Goal: Information Seeking & Learning: Stay updated

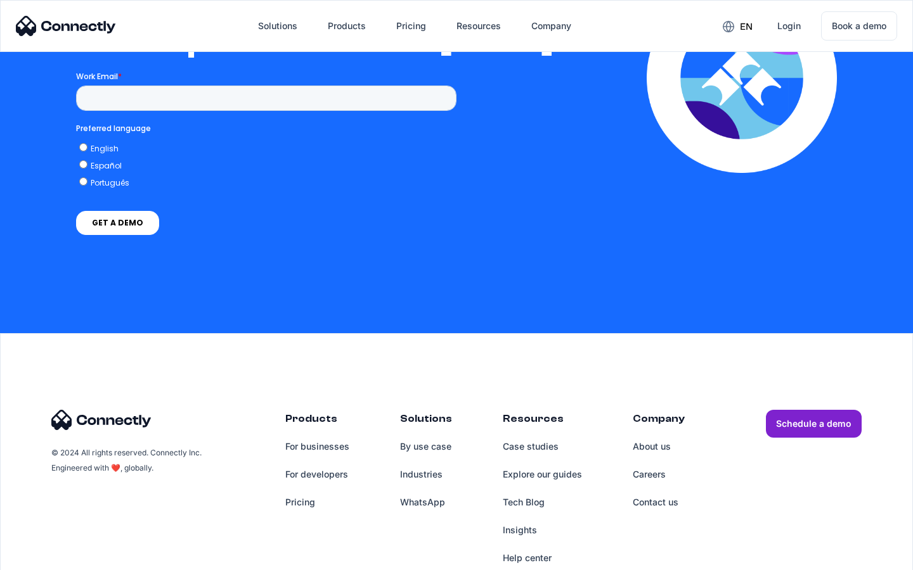
scroll to position [2782, 0]
